Goal: Information Seeking & Learning: Find specific fact

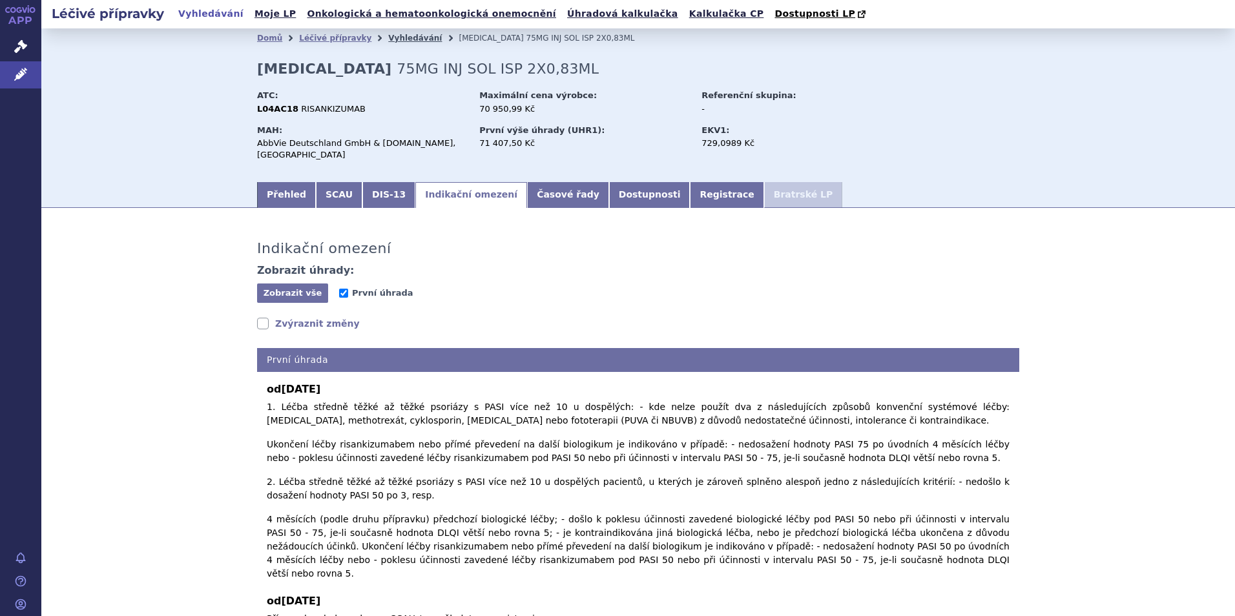
click at [393, 37] on link "Vyhledávání" at bounding box center [415, 38] width 54 height 9
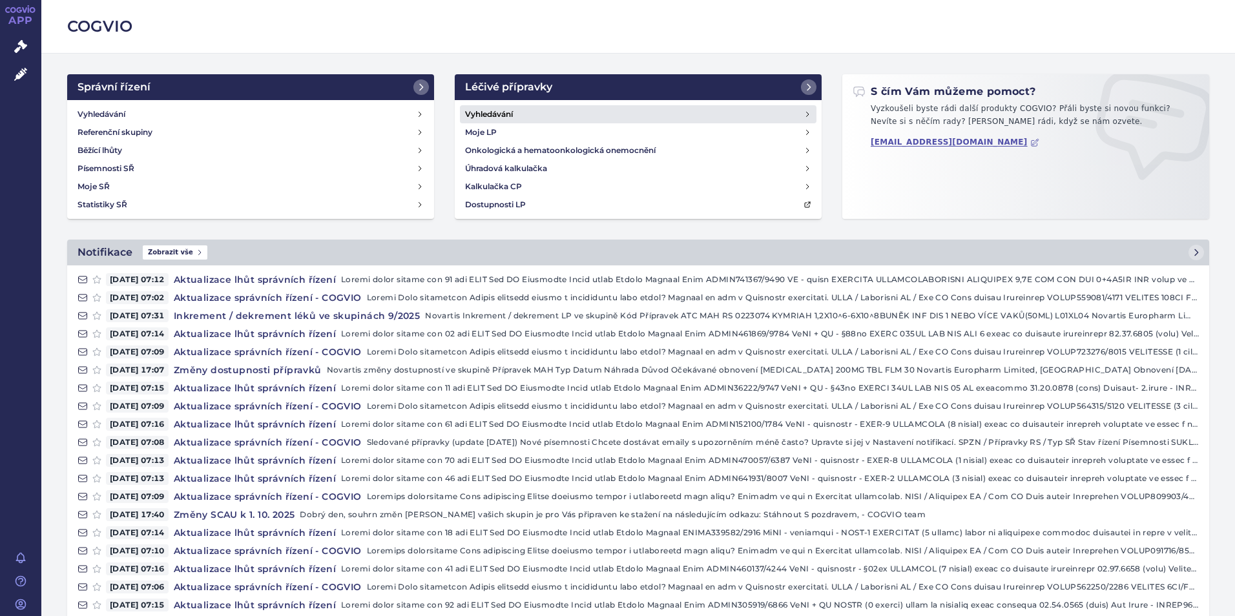
click at [472, 115] on h4 "Vyhledávání" at bounding box center [489, 114] width 48 height 13
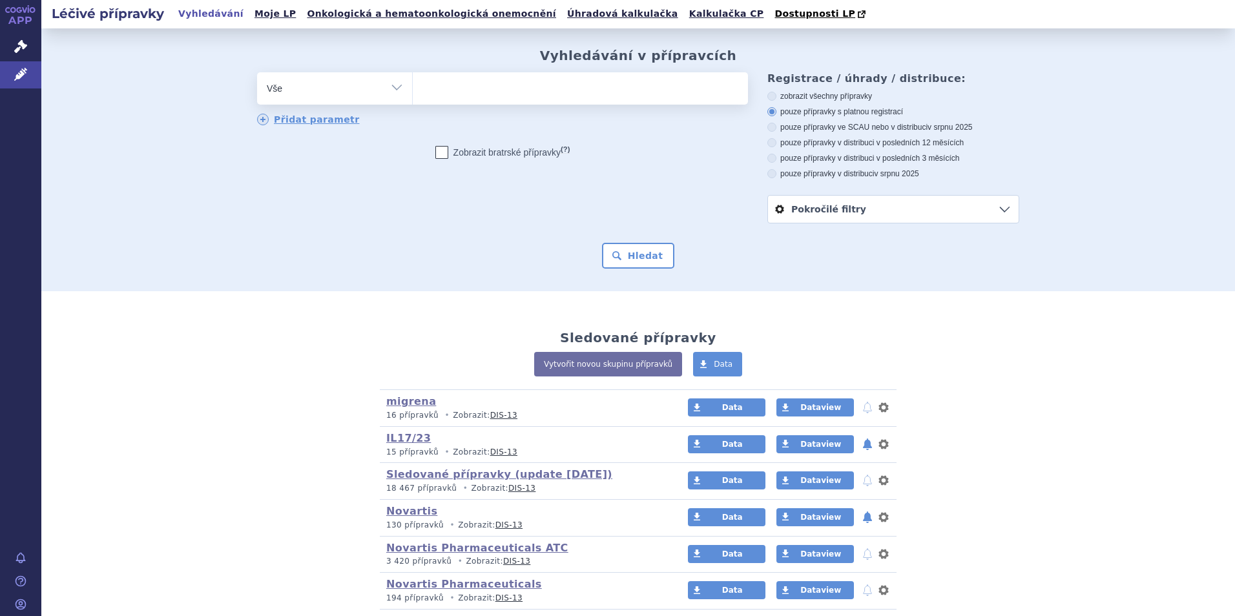
click at [455, 96] on ul at bounding box center [580, 85] width 335 height 27
click at [413, 96] on select at bounding box center [412, 88] width 1 height 32
click at [602, 92] on ul at bounding box center [580, 85] width 335 height 27
click at [413, 92] on select at bounding box center [412, 88] width 1 height 32
type input "fi"
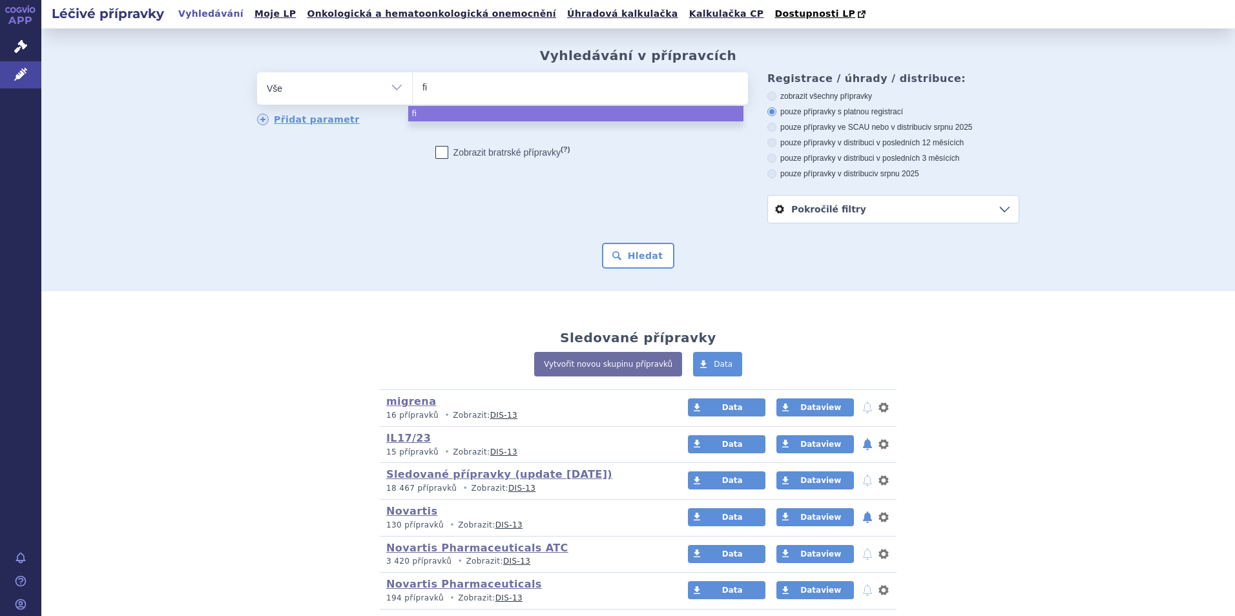
type input "fin"
type input "fingo"
type input "fingol"
type input "fingolim"
type input "fingolimo"
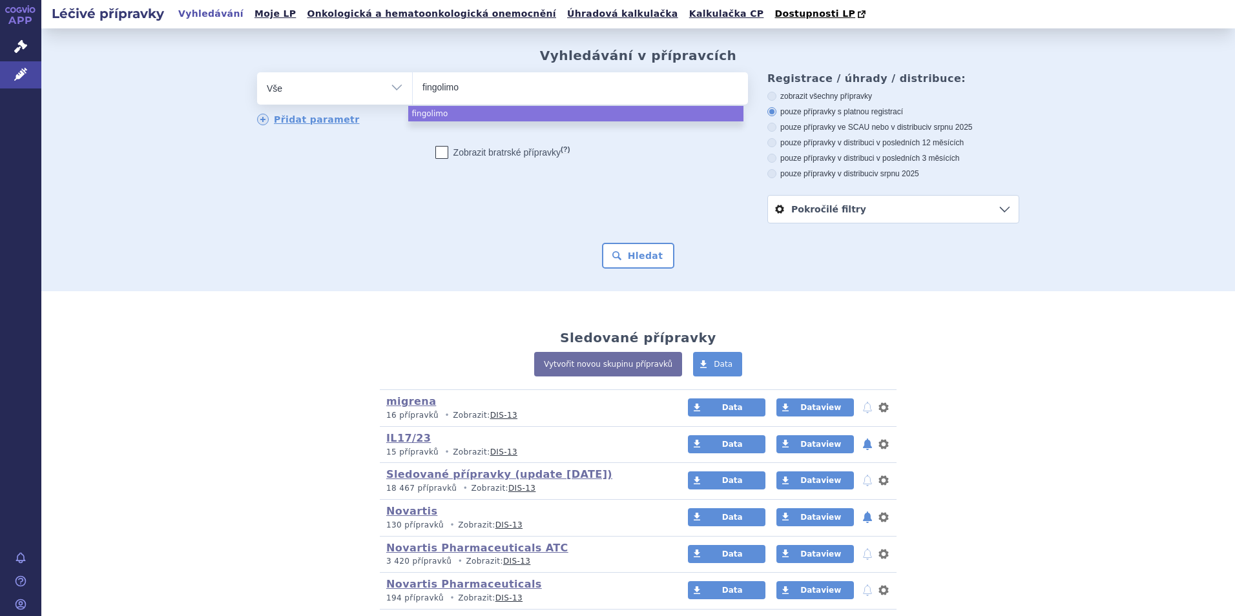
type input "fingolimod"
select select "fingolimod"
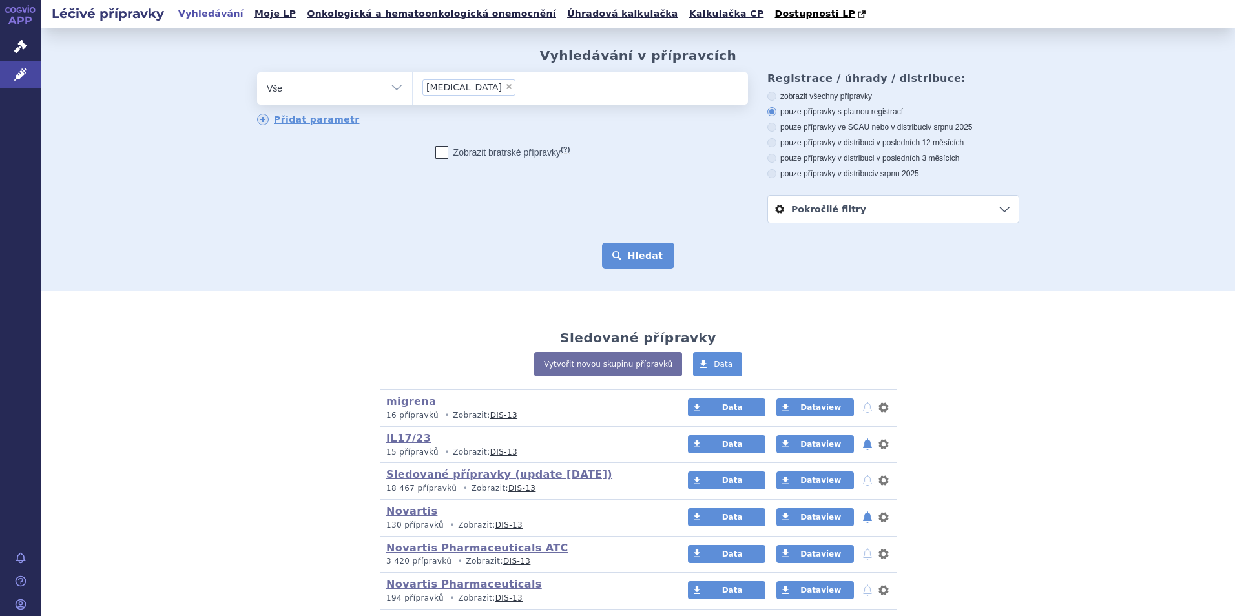
click at [630, 254] on button "Hledat" at bounding box center [638, 256] width 73 height 26
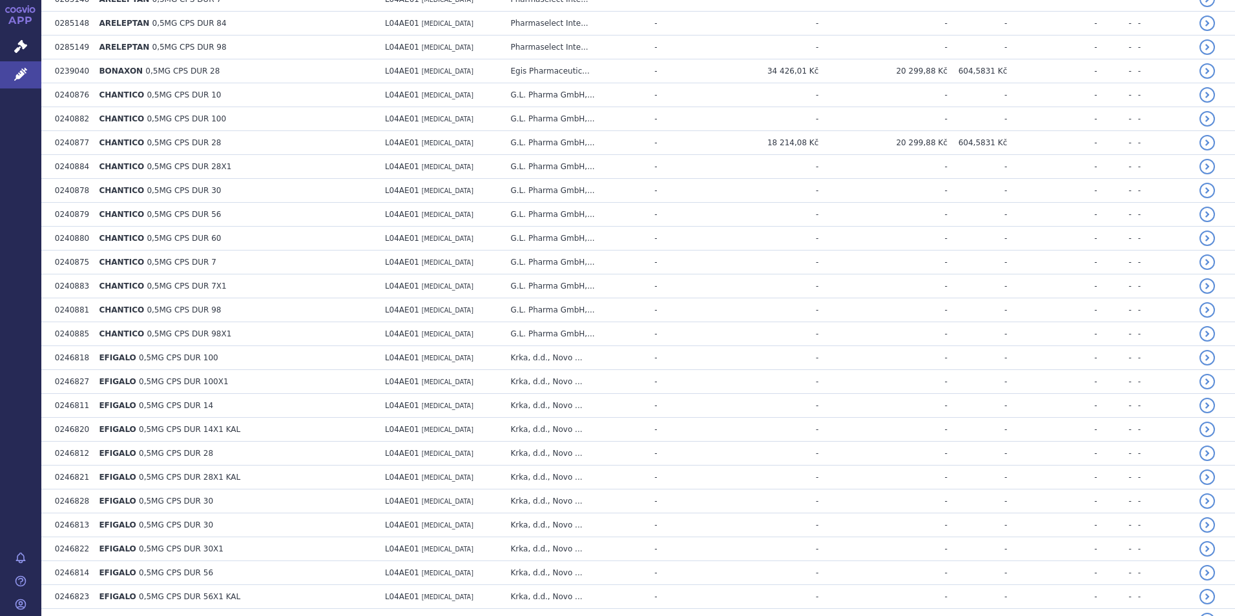
scroll to position [323, 0]
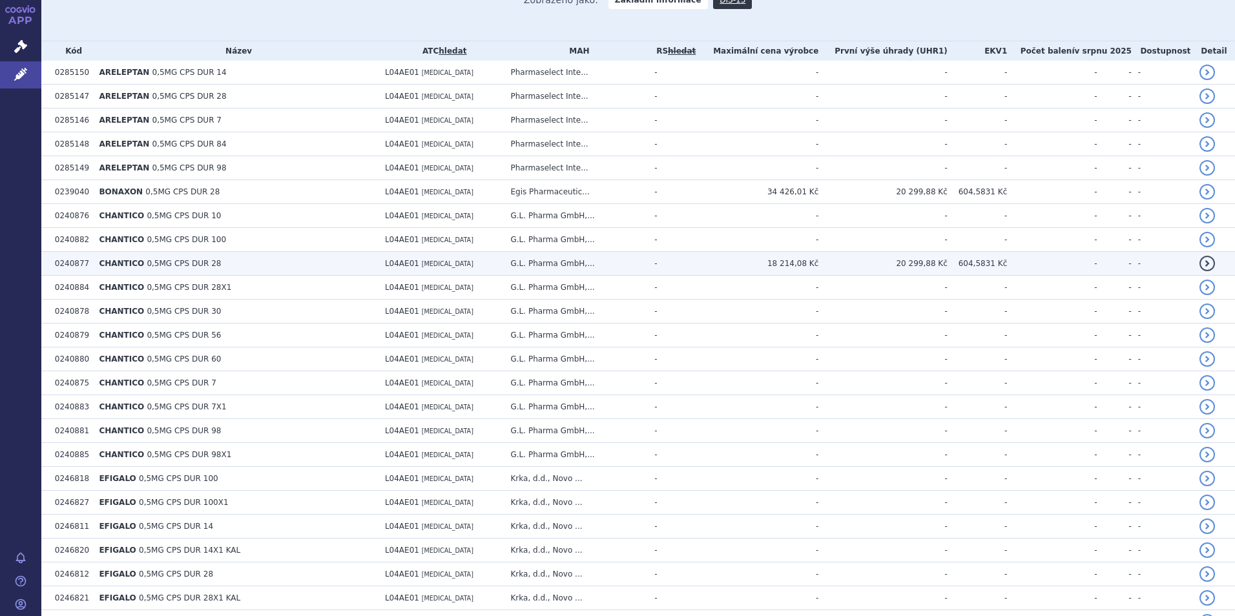
click at [924, 271] on td "20 299,88 Kč" at bounding box center [882, 264] width 129 height 24
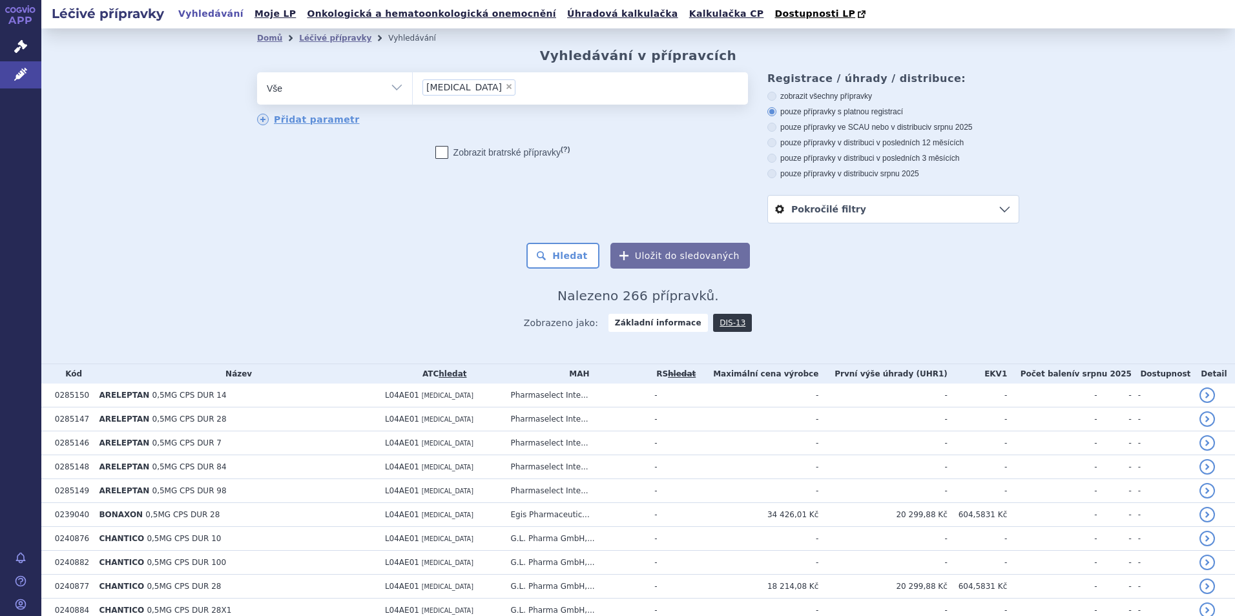
click at [854, 126] on label "pouze přípravky ve SCAU nebo v distribuci v srpnu 2025" at bounding box center [893, 127] width 252 height 10
click at [777, 126] on input "pouze přípravky ve SCAU nebo v distribuci v srpnu 2025" at bounding box center [773, 129] width 8 height 8
radio input "true"
click at [574, 256] on button "Hledat" at bounding box center [562, 256] width 73 height 26
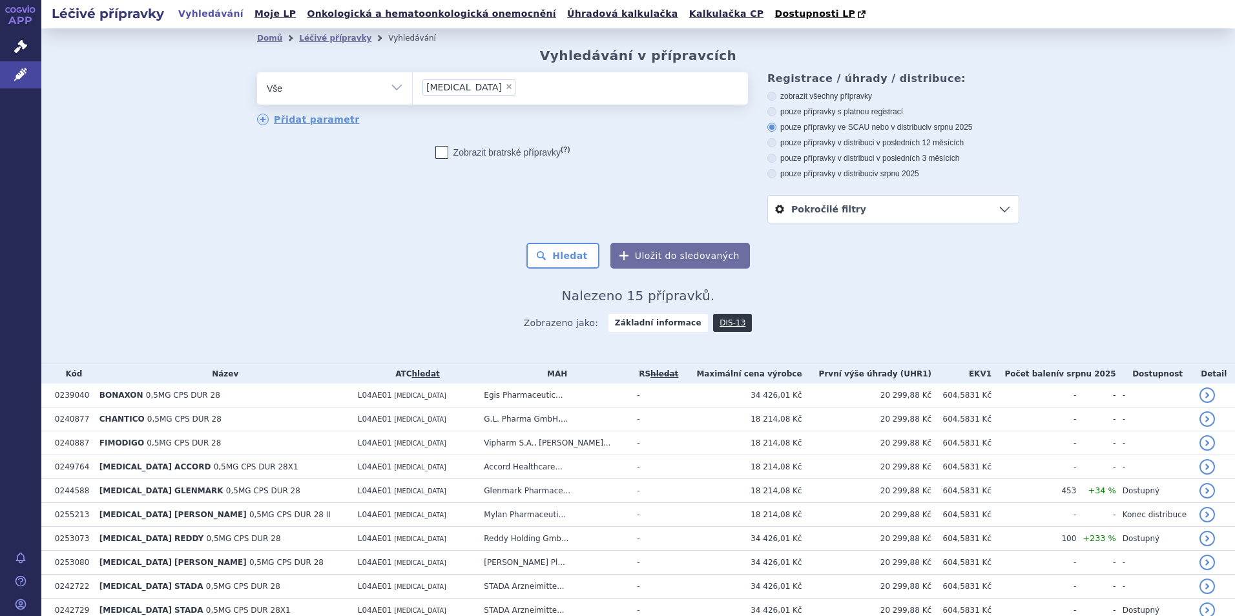
scroll to position [179, 0]
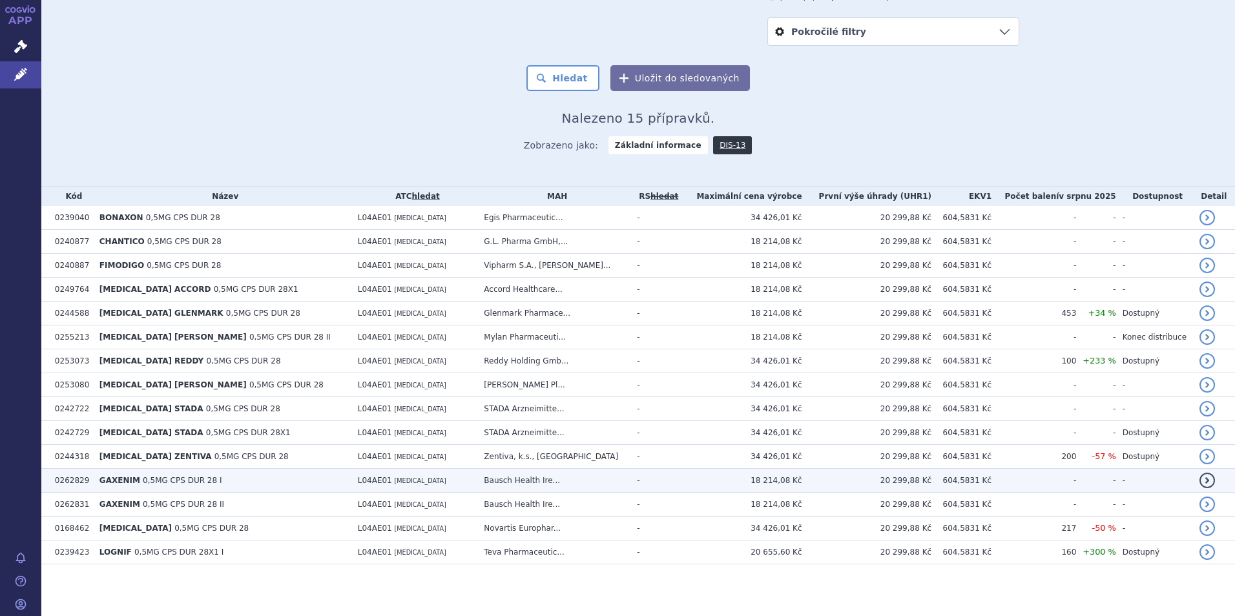
click at [901, 475] on td "20 299,88 Kč" at bounding box center [867, 481] width 130 height 24
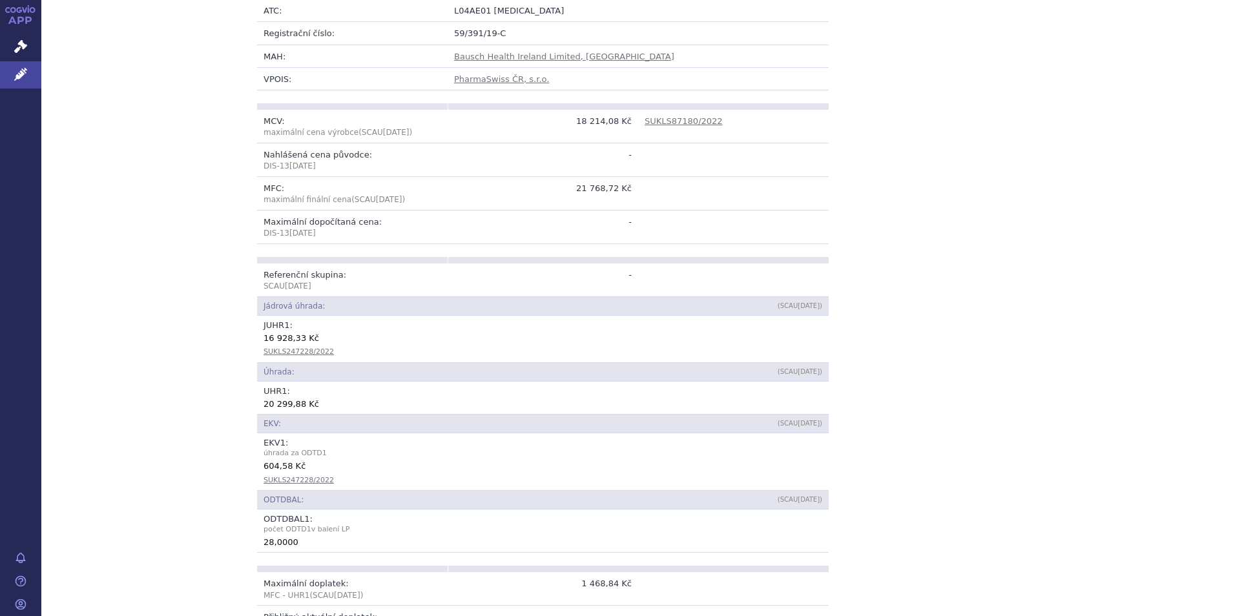
scroll to position [65, 0]
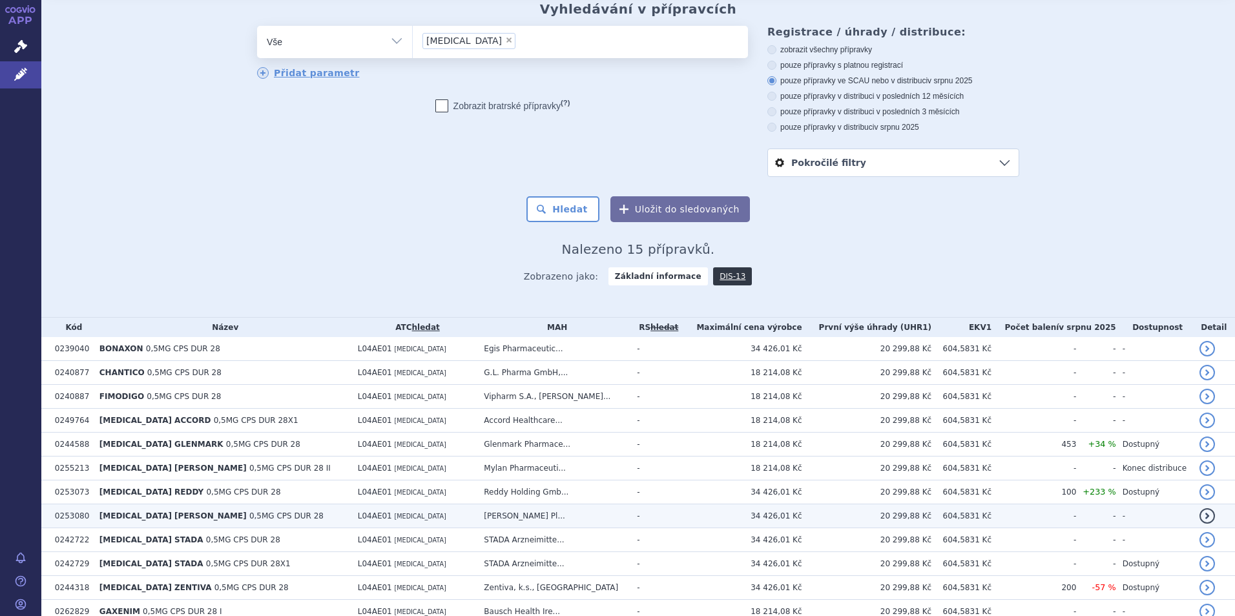
scroll to position [179, 0]
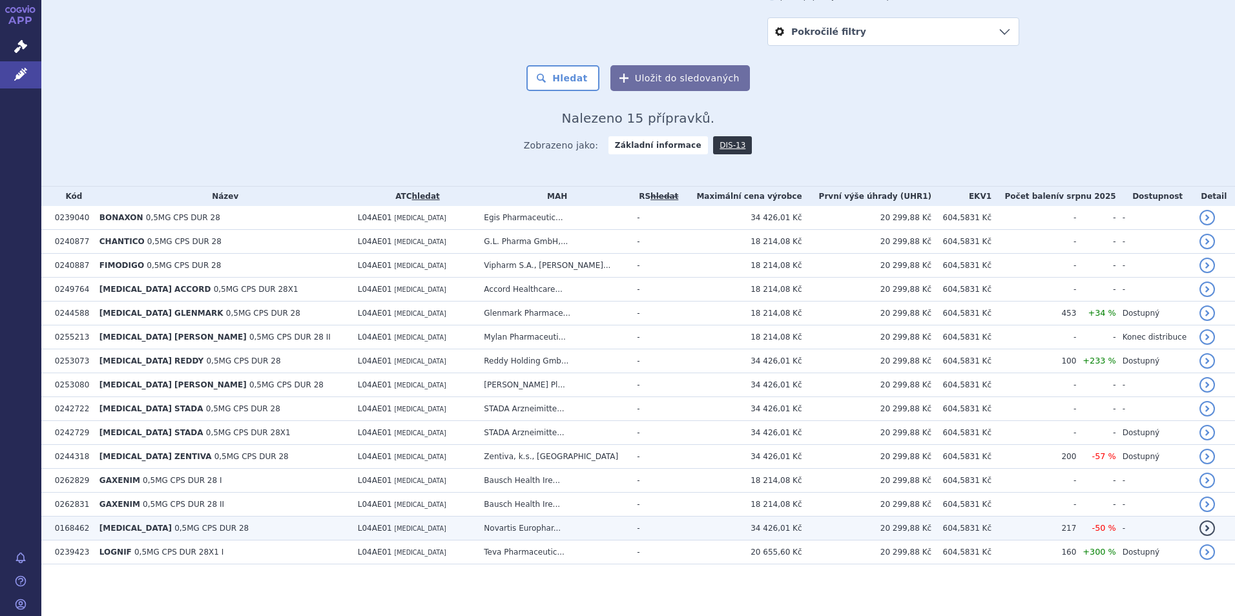
click at [893, 530] on td "20 299,88 Kč" at bounding box center [867, 529] width 130 height 24
